Goal: Complete application form

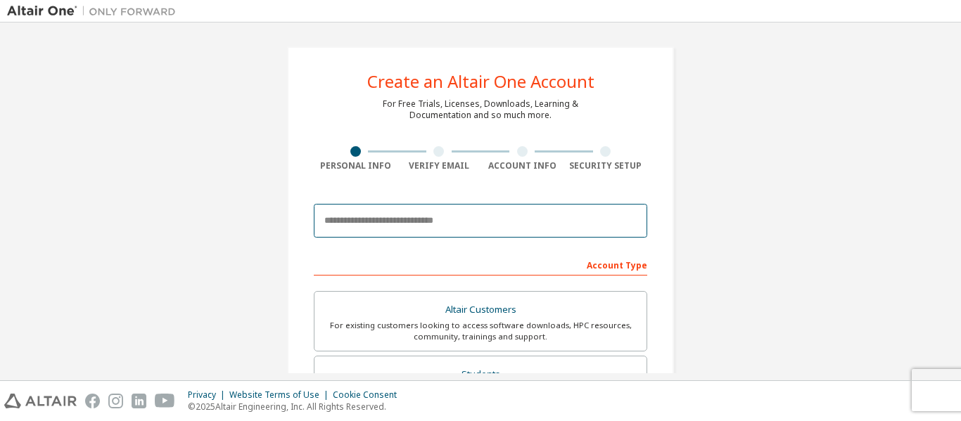
click at [383, 229] on input "email" at bounding box center [480, 221] width 333 height 34
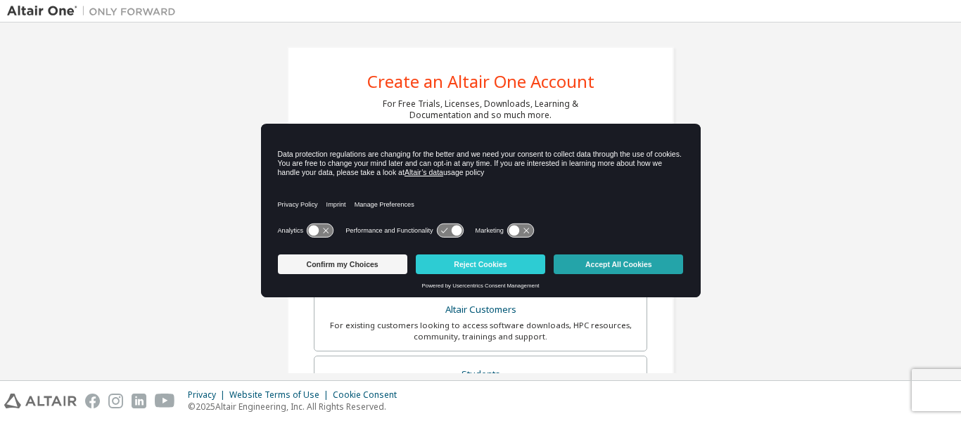
click at [603, 259] on button "Accept All Cookies" at bounding box center [617, 265] width 129 height 20
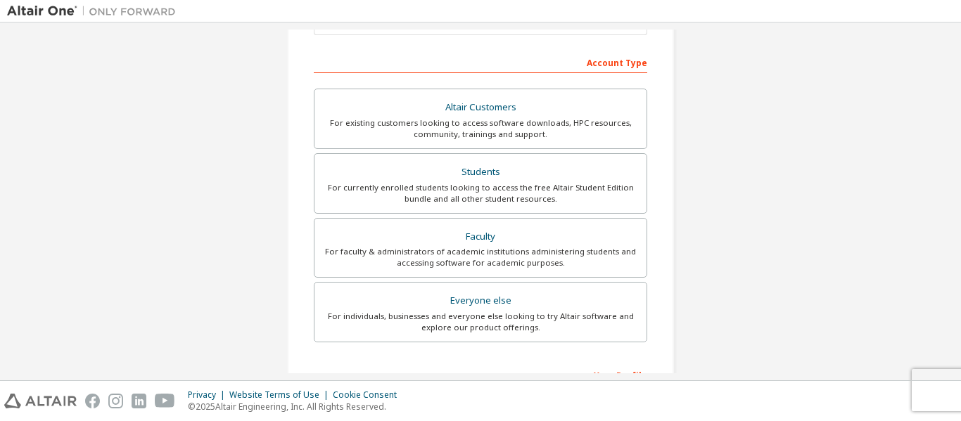
scroll to position [204, 0]
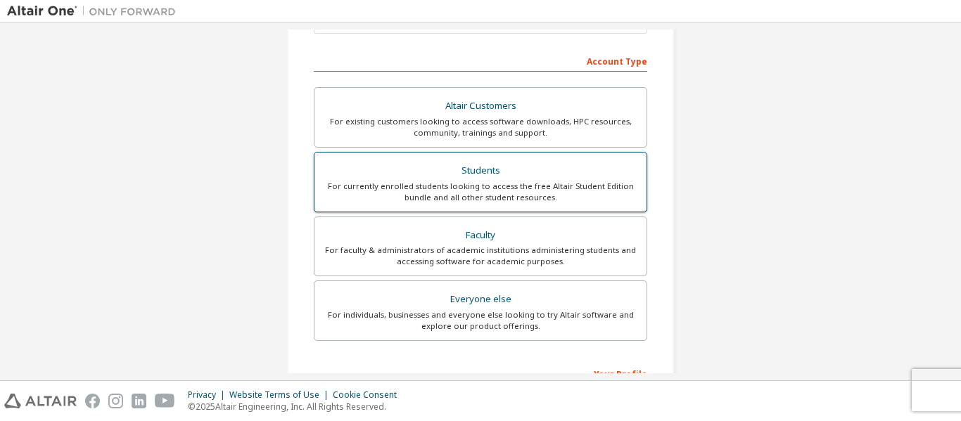
click at [477, 171] on div "Students" at bounding box center [480, 171] width 315 height 20
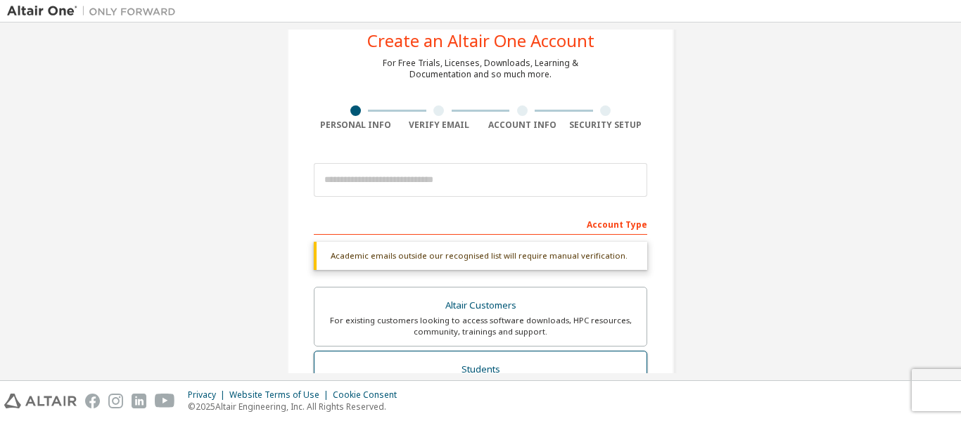
scroll to position [39, 0]
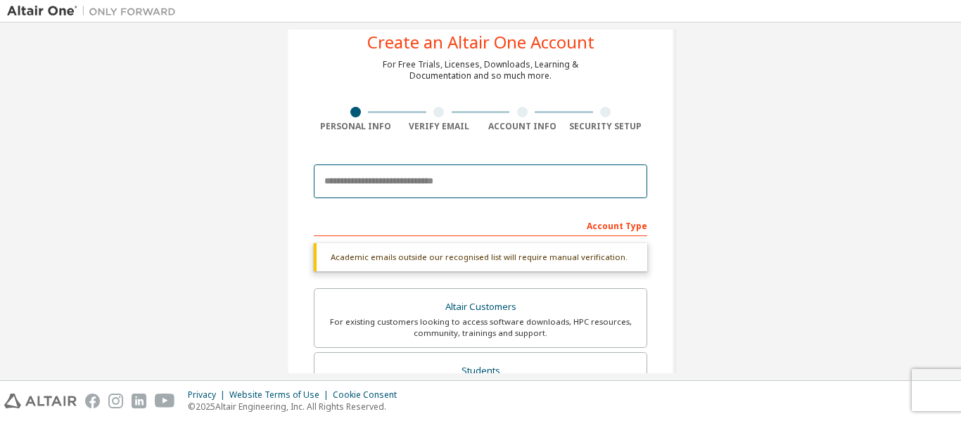
click at [420, 182] on input "email" at bounding box center [480, 182] width 333 height 34
type input "**********"
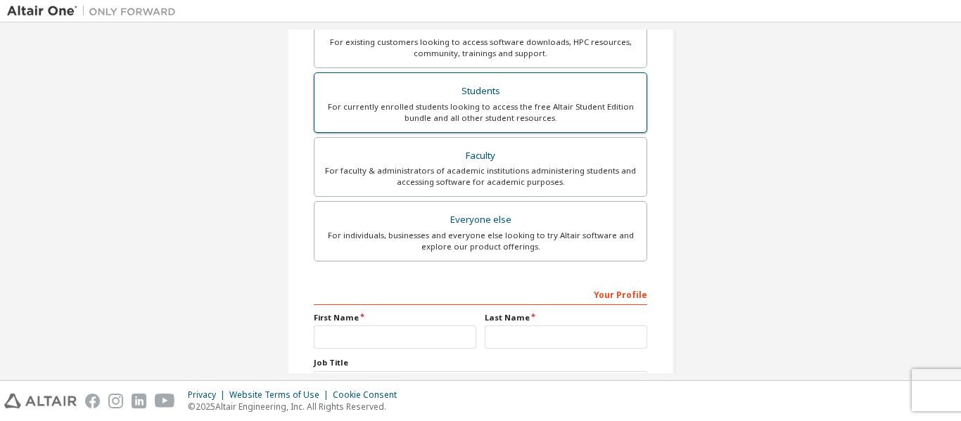
scroll to position [401, 0]
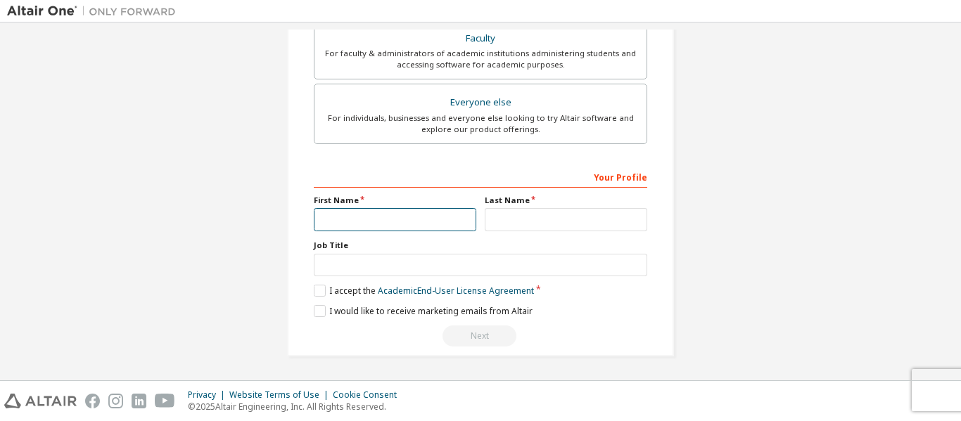
click at [404, 212] on input "text" at bounding box center [395, 219] width 162 height 23
type input "****"
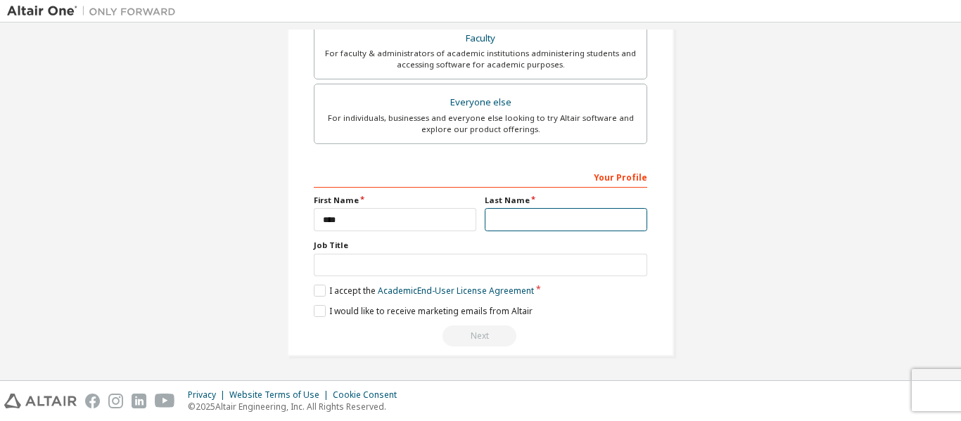
type input "*******"
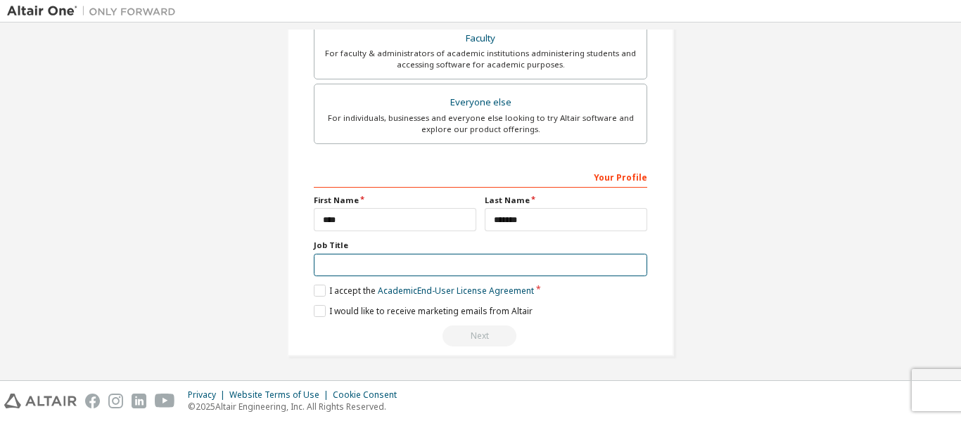
click at [375, 266] on input "text" at bounding box center [480, 265] width 333 height 23
type input "*******"
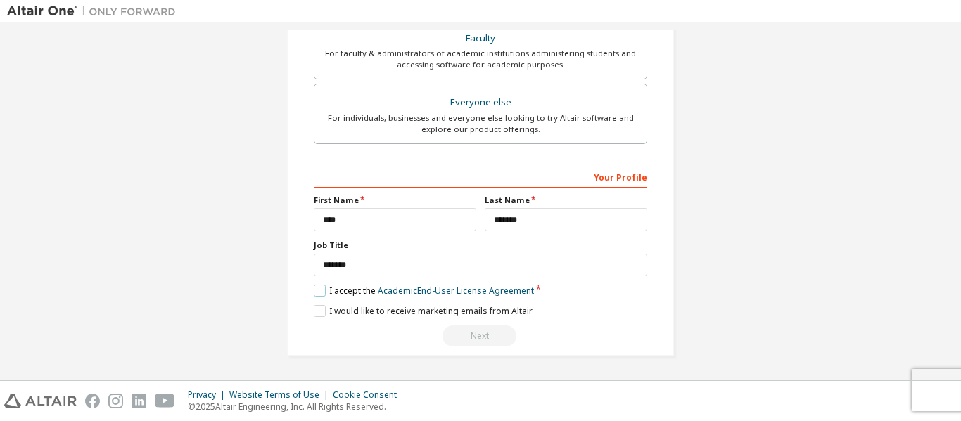
click at [321, 289] on label "I accept the Academic End-User License Agreement" at bounding box center [424, 291] width 220 height 12
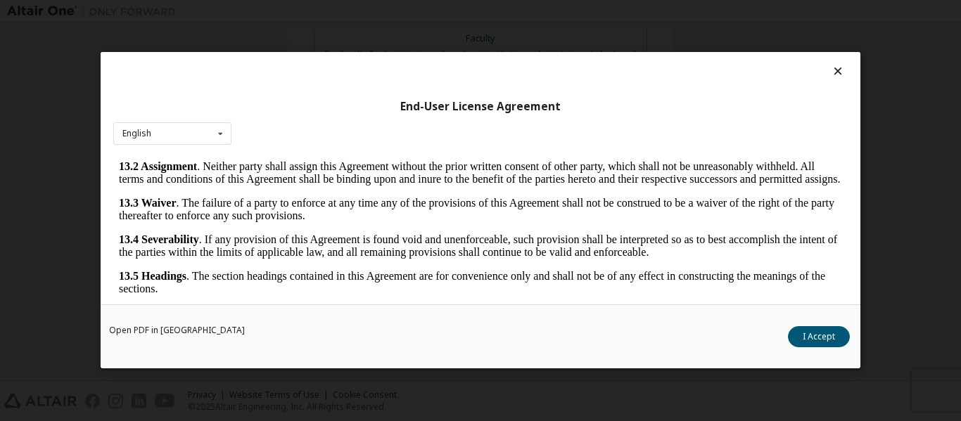
scroll to position [55, 0]
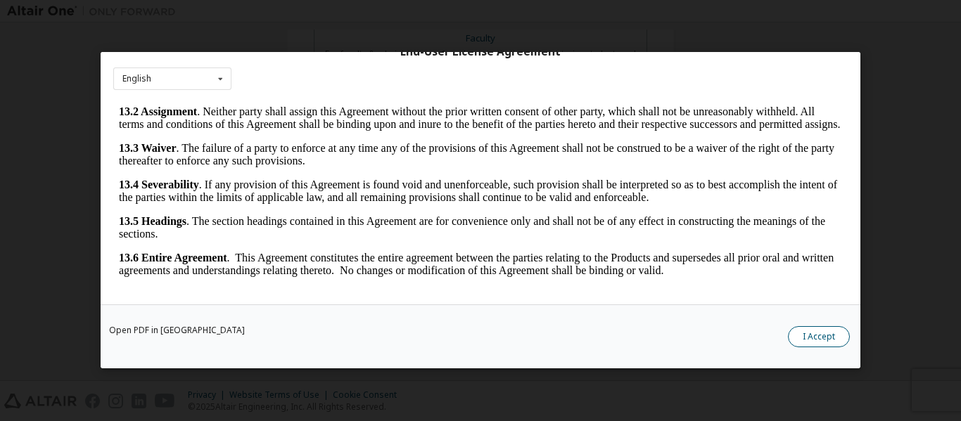
click at [830, 333] on button "I Accept" at bounding box center [819, 337] width 62 height 21
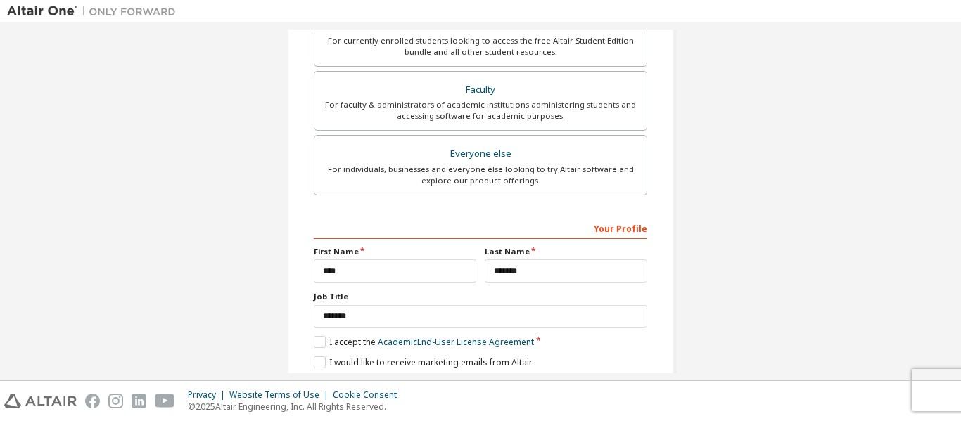
scroll to position [401, 0]
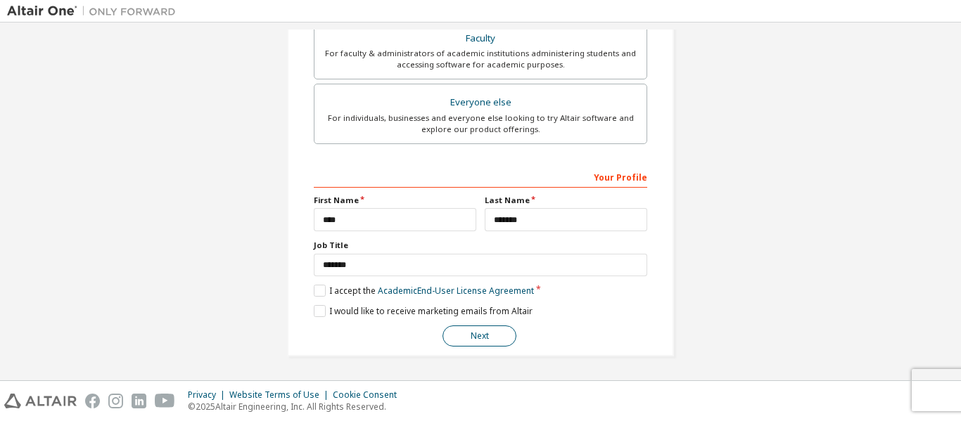
click at [474, 335] on button "Next" at bounding box center [479, 336] width 74 height 21
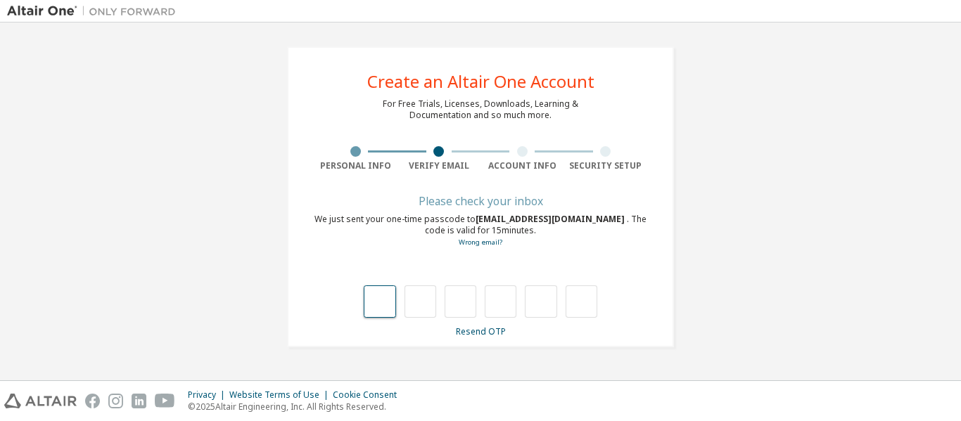
type input "*"
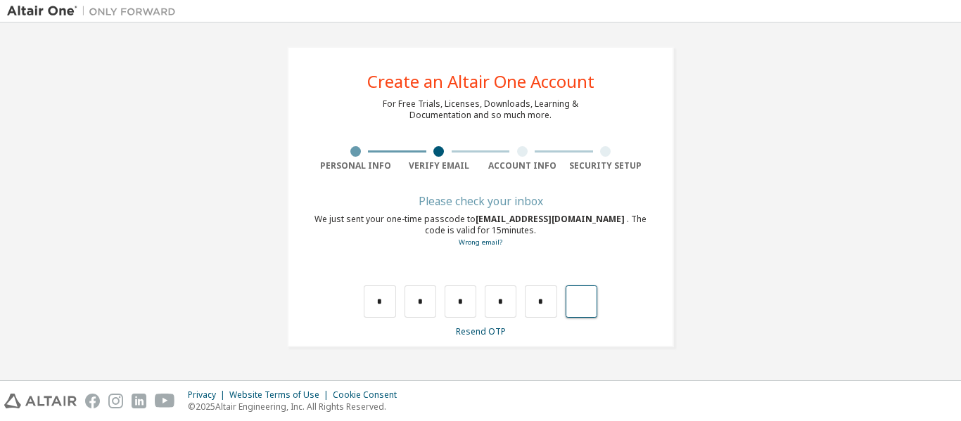
type input "*"
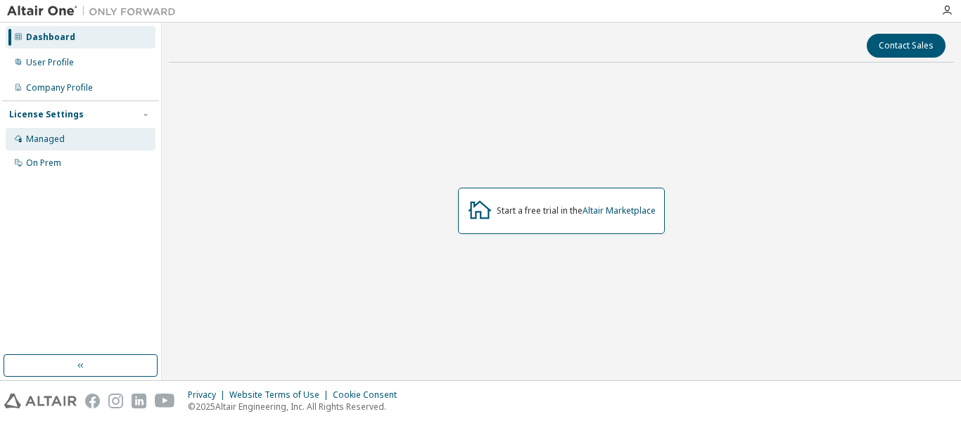
click at [65, 132] on div "Managed" at bounding box center [81, 139] width 150 height 23
